Goal: Navigation & Orientation: Find specific page/section

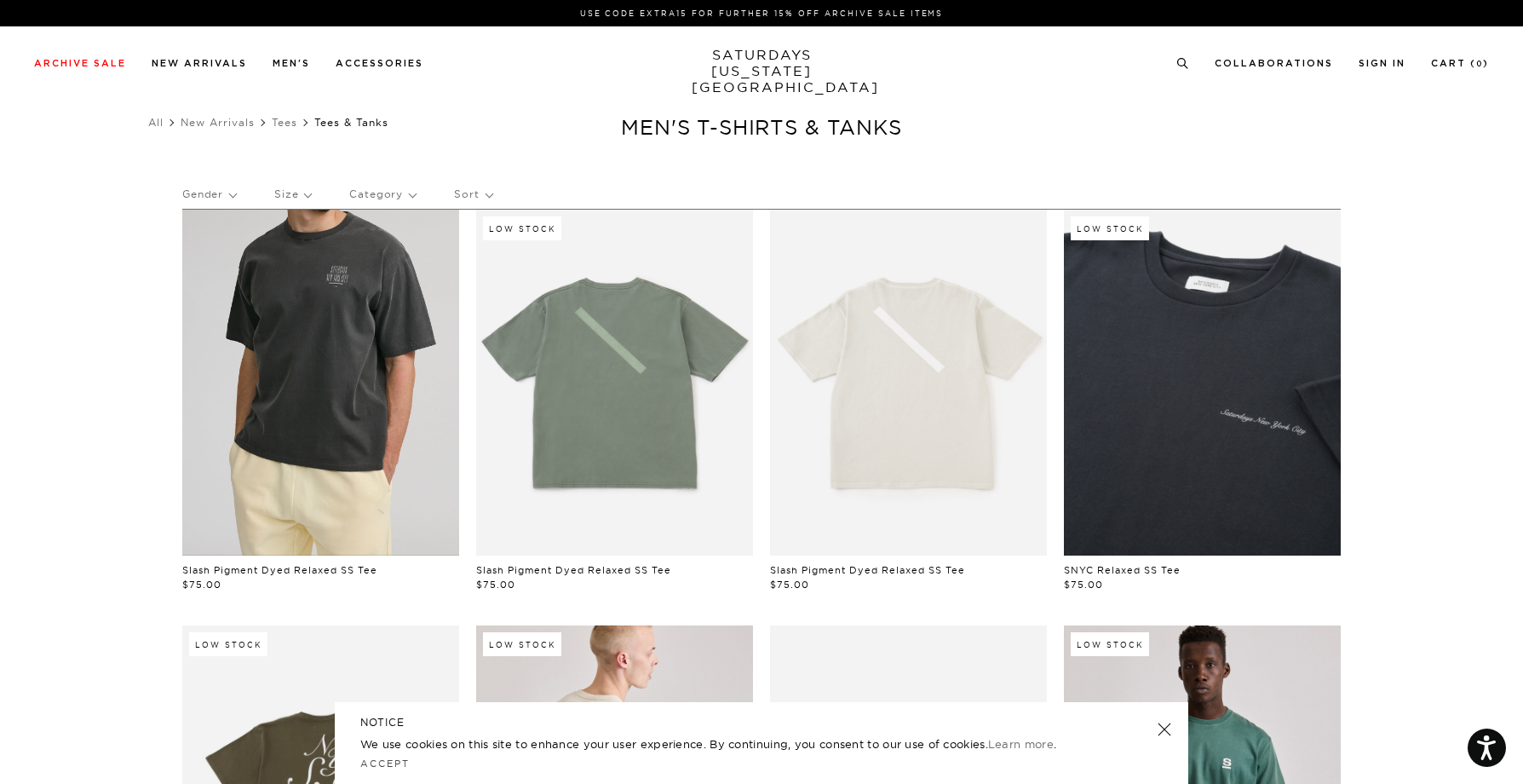
click at [305, 338] on link at bounding box center [320, 382] width 277 height 346
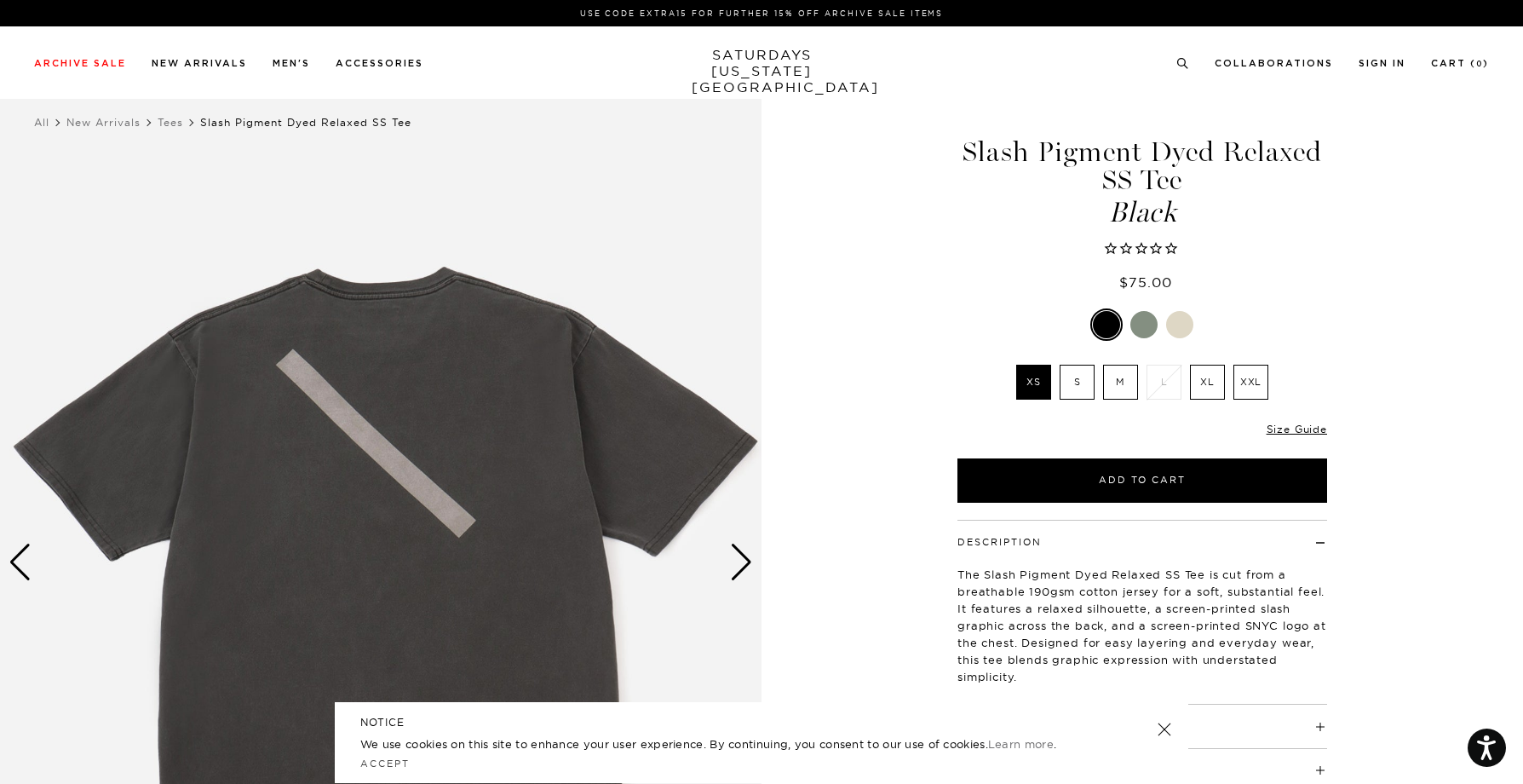
click at [751, 563] on div "Next slide" at bounding box center [742, 562] width 23 height 37
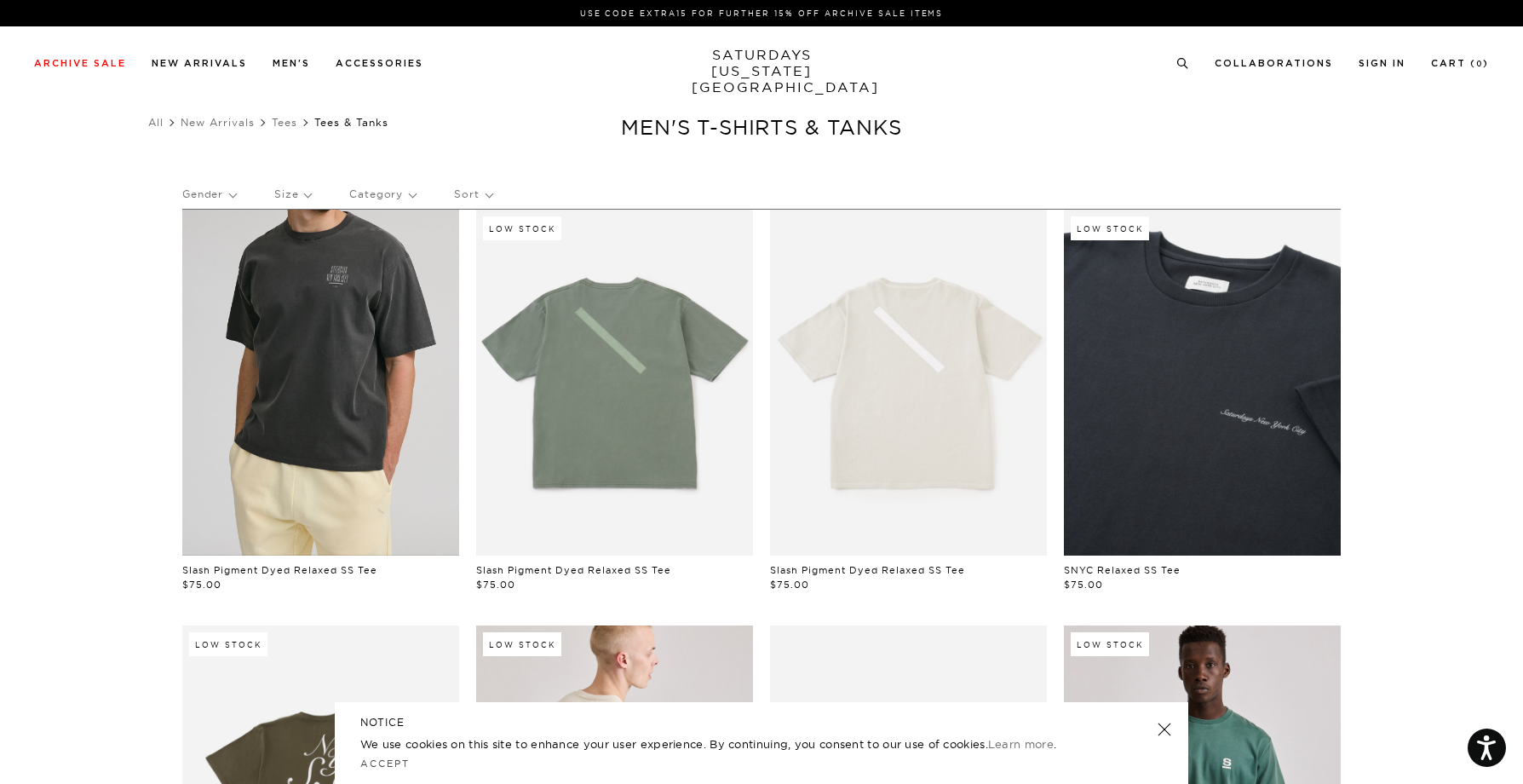
click at [327, 341] on link at bounding box center [320, 382] width 277 height 346
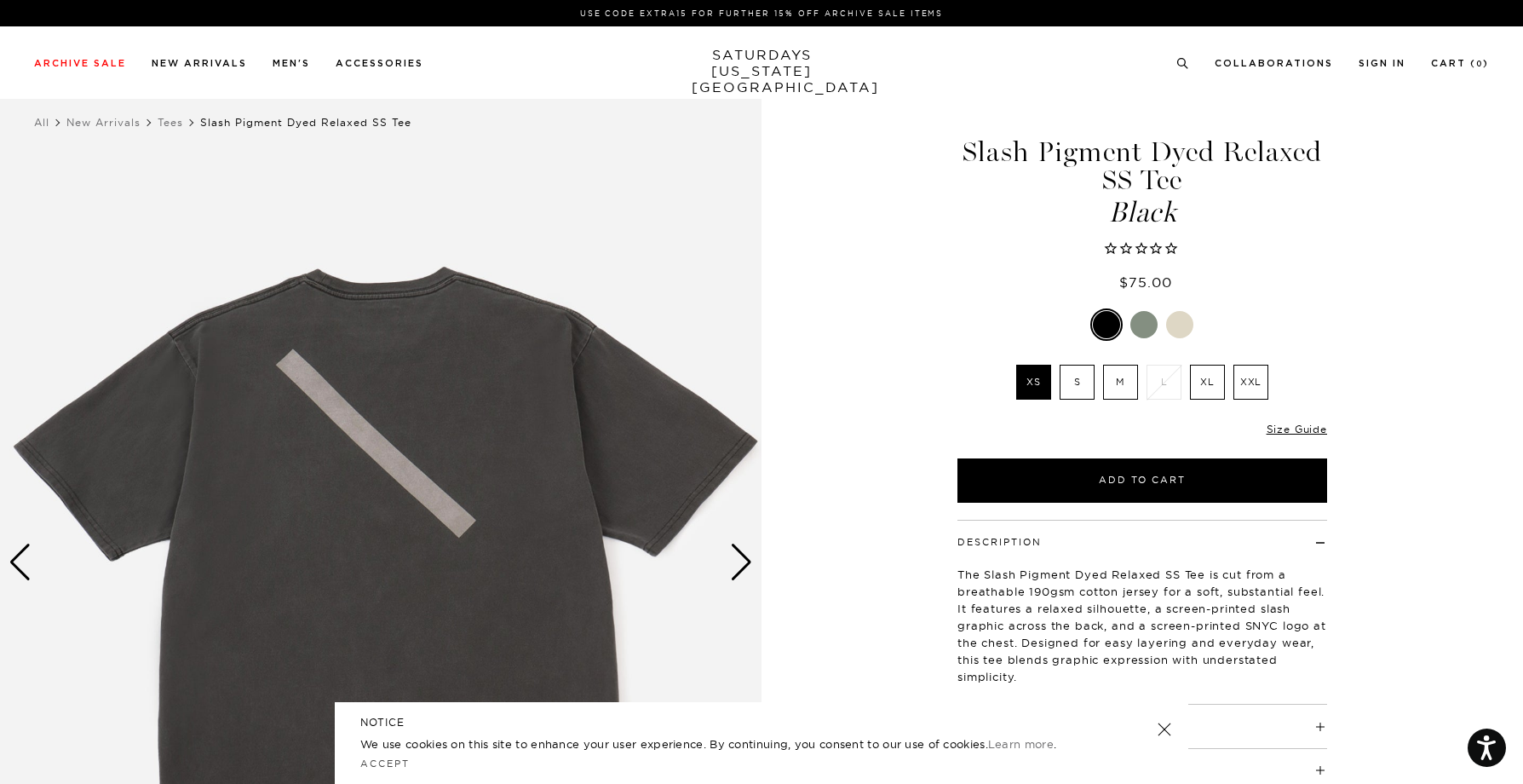
click at [732, 572] on div "Next slide" at bounding box center [742, 562] width 23 height 37
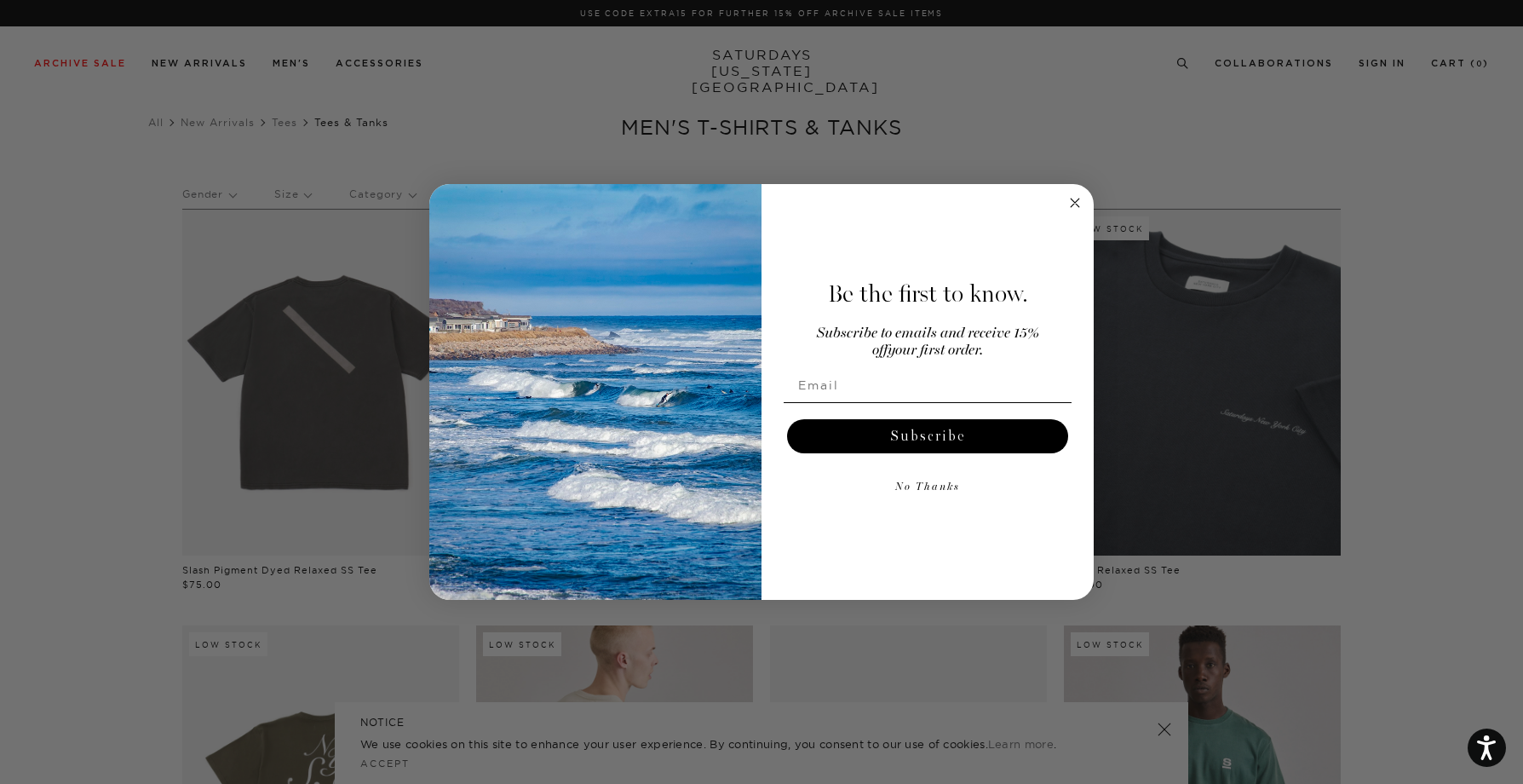
click at [1073, 211] on circle "Close dialog" at bounding box center [1075, 203] width 19 height 19
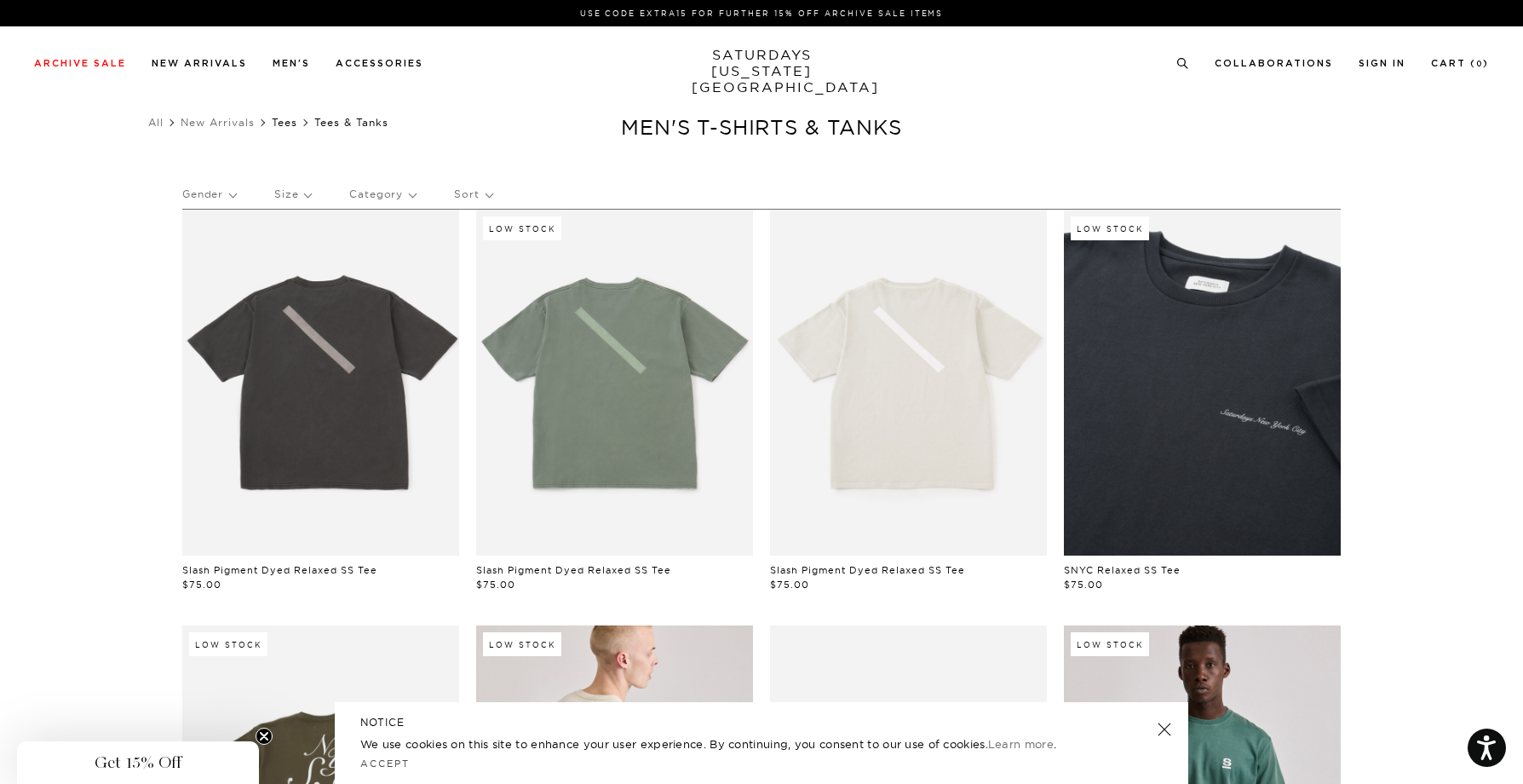
click at [290, 120] on link "Tees" at bounding box center [284, 122] width 26 height 12
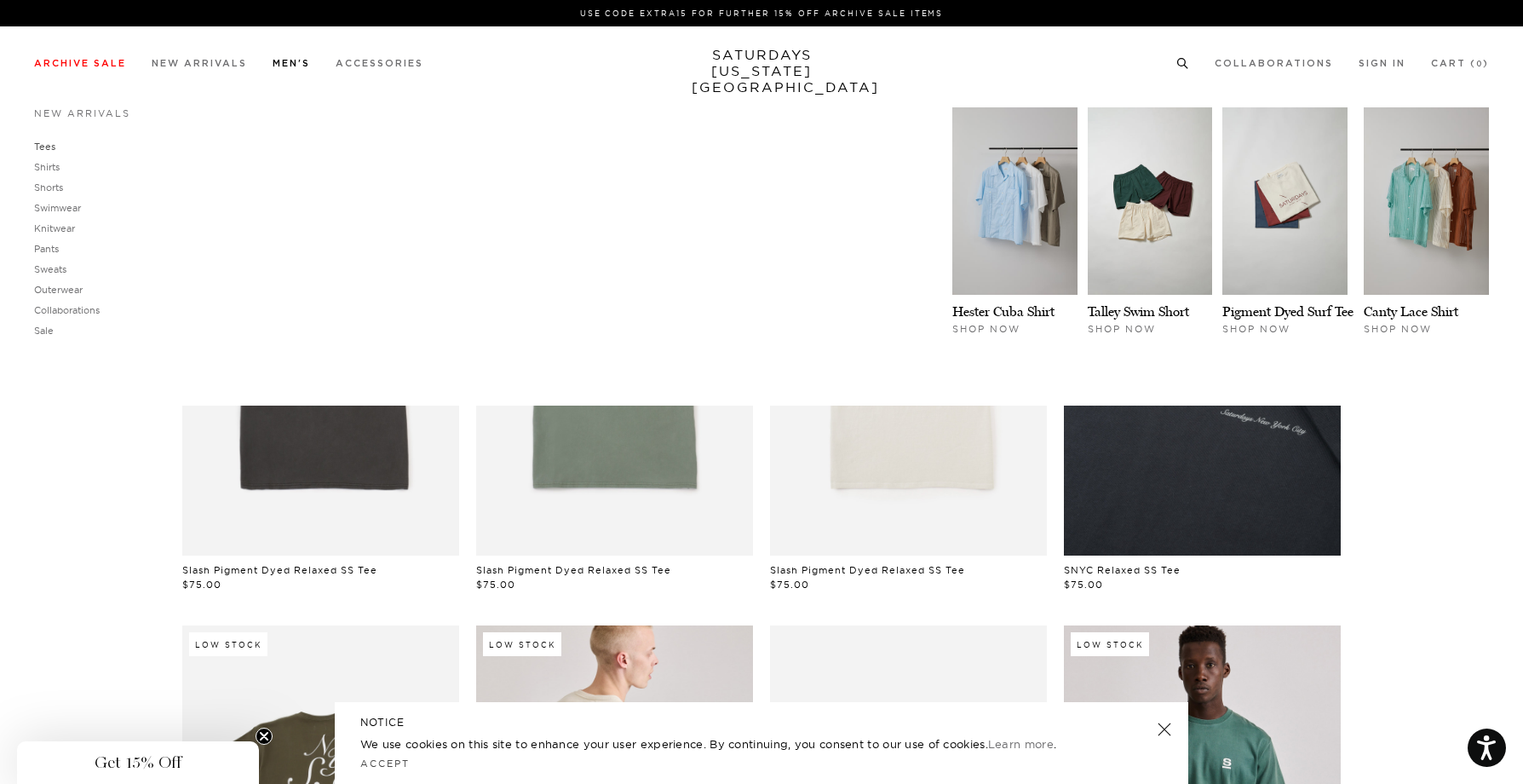
click at [43, 145] on link "Tees" at bounding box center [45, 146] width 21 height 12
click at [46, 169] on link "Shirts" at bounding box center [47, 166] width 26 height 12
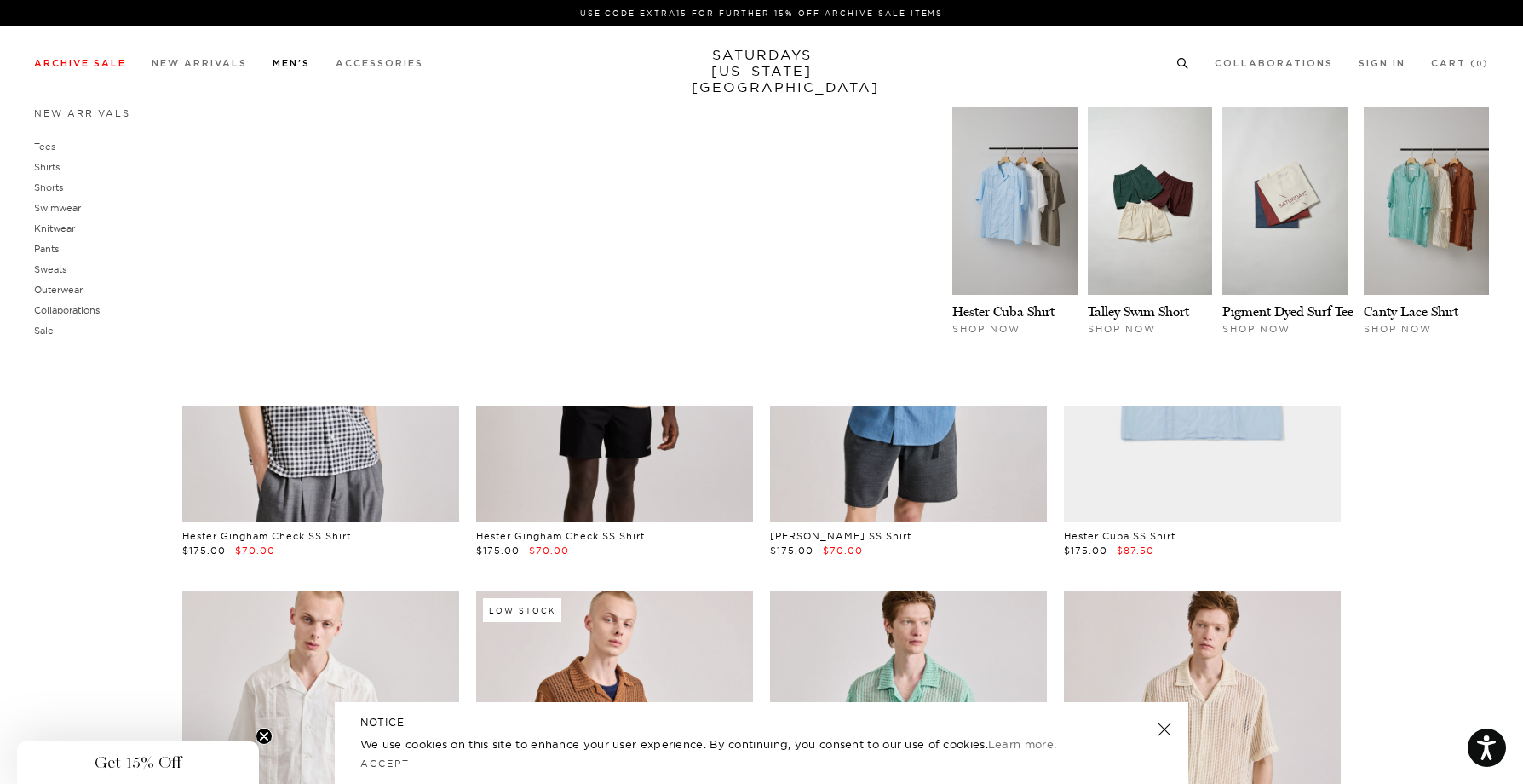
click at [282, 64] on link "Men's" at bounding box center [291, 63] width 37 height 10
